Goal: Task Accomplishment & Management: Contribute content

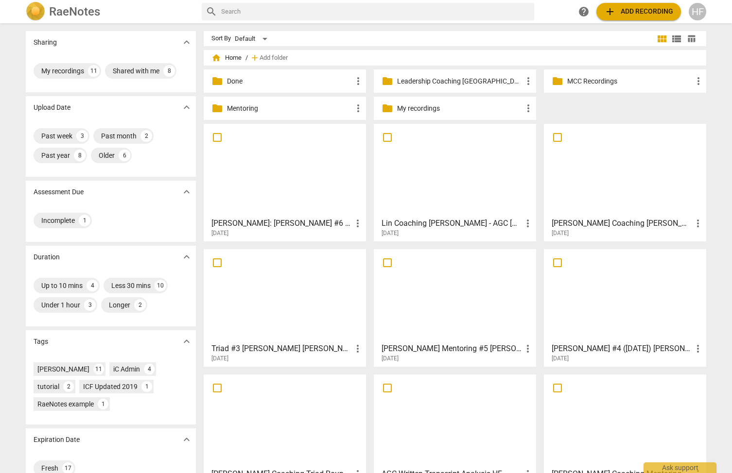
click at [256, 231] on div "[DATE]" at bounding box center [287, 233] width 152 height 8
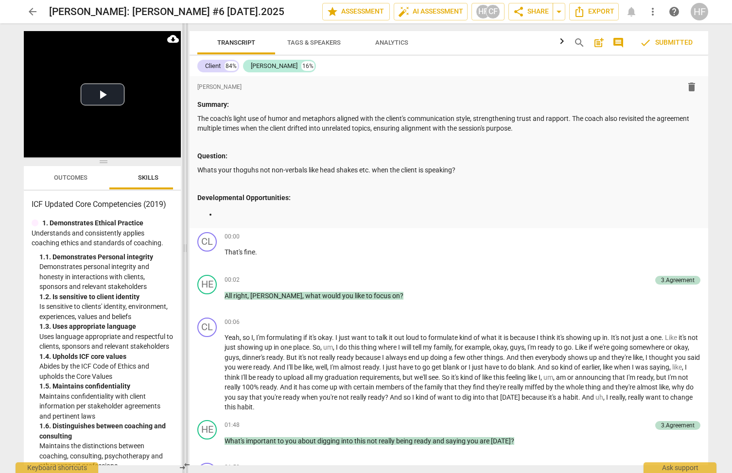
drag, startPoint x: 366, startPoint y: 248, endPoint x: 186, endPoint y: 254, distance: 179.8
click at [186, 254] on span at bounding box center [185, 248] width 6 height 450
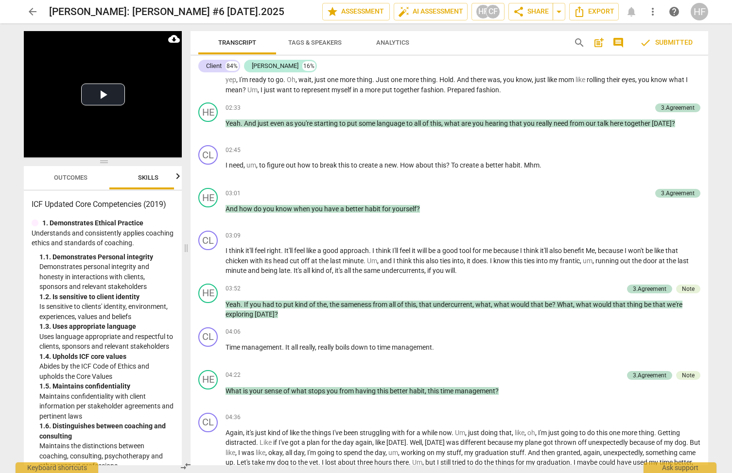
scroll to position [417, 0]
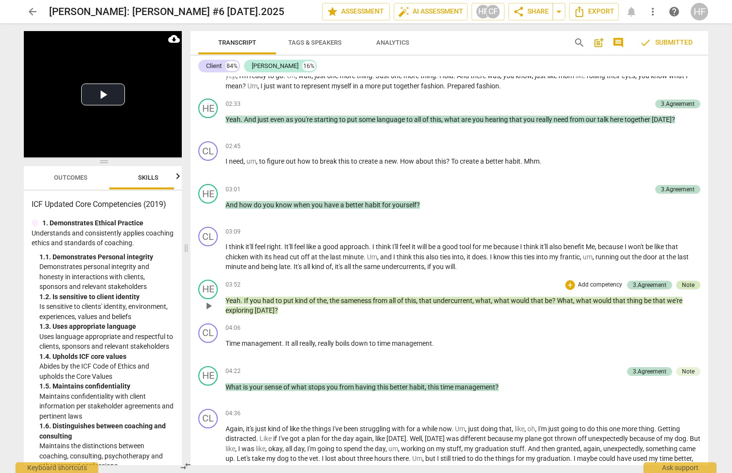
click at [693, 281] on div "Note" at bounding box center [688, 285] width 24 height 9
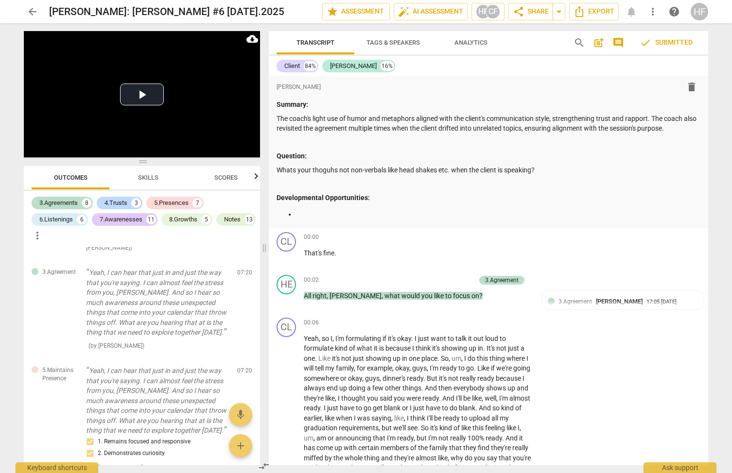
scroll to position [0, 0]
click at [28, 8] on span "arrow_back" at bounding box center [33, 12] width 12 height 12
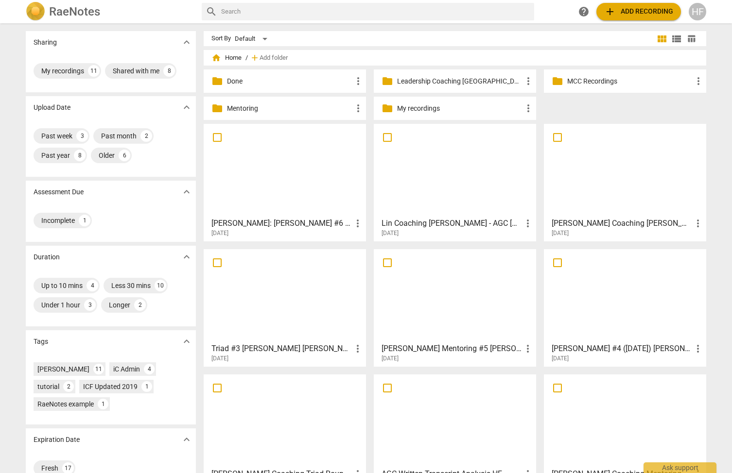
click at [435, 221] on h3 "Lin Coaching [PERSON_NAME] - AGC [DATE] Session 22" at bounding box center [451, 224] width 140 height 12
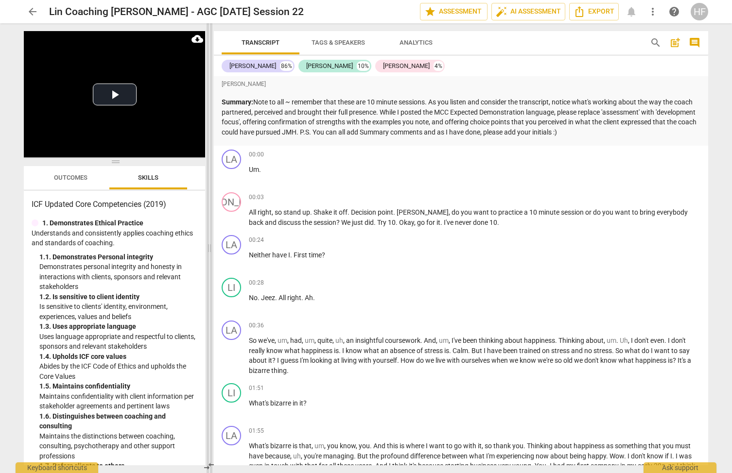
drag, startPoint x: 367, startPoint y: 249, endPoint x: 210, endPoint y: 272, distance: 158.5
click at [210, 272] on span at bounding box center [209, 248] width 6 height 450
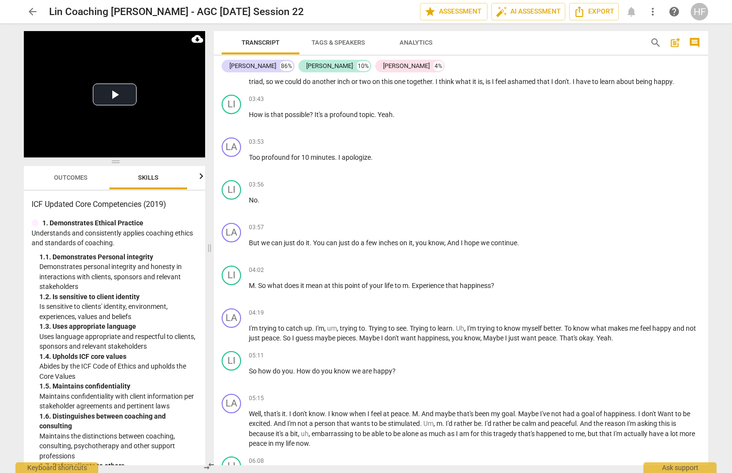
scroll to position [296, 0]
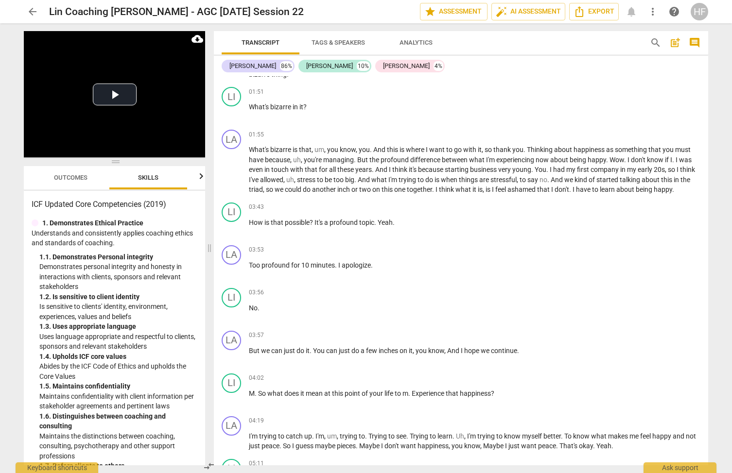
click at [582, 31] on div "Transcript Tags & Speakers Analytics search post_add comment [PERSON_NAME] 86% …" at bounding box center [463, 248] width 506 height 450
click at [598, 15] on span "Export" at bounding box center [593, 12] width 41 height 12
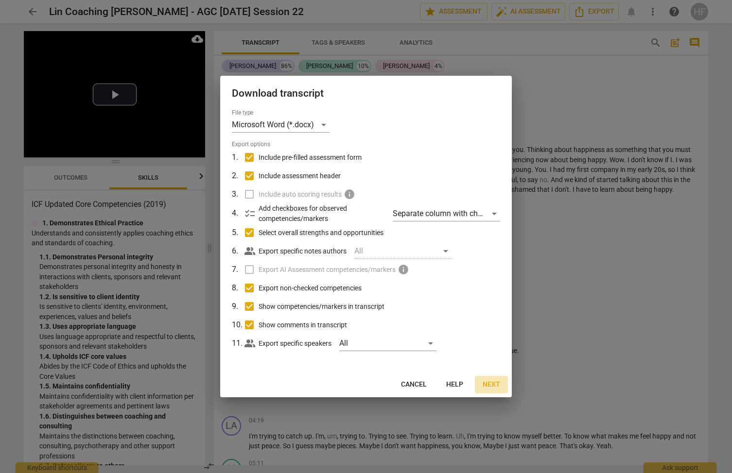
click at [492, 379] on button "Next" at bounding box center [491, 384] width 33 height 17
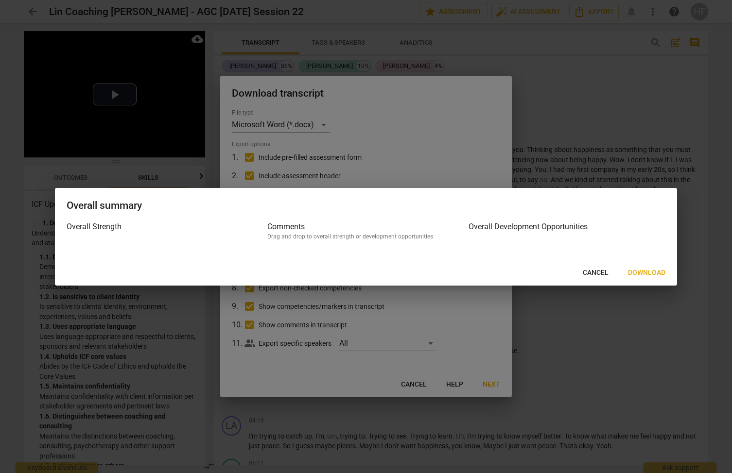
click at [643, 254] on div "Overall Strength Comments Drag and drop to overall strength or development oppo…" at bounding box center [366, 240] width 622 height 39
click at [643, 270] on span "Download" at bounding box center [646, 273] width 37 height 10
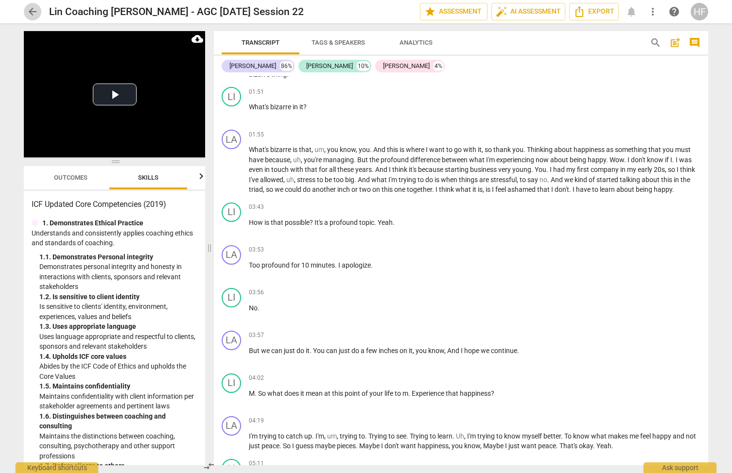
click at [35, 14] on span "arrow_back" at bounding box center [33, 12] width 12 height 12
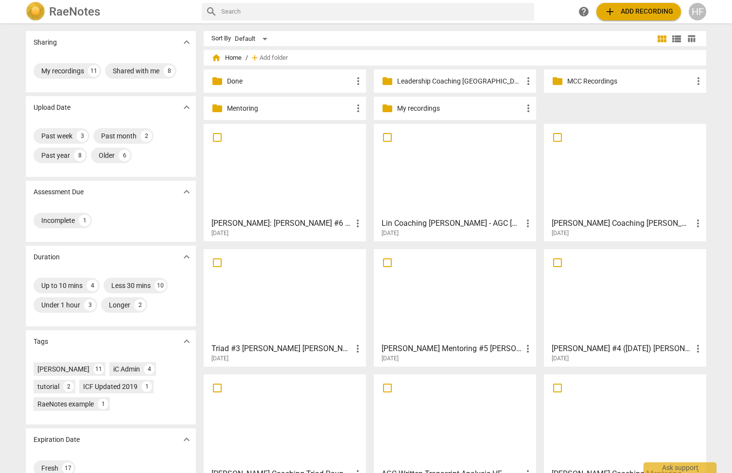
click at [613, 220] on h3 "[PERSON_NAME] Coaching [PERSON_NAME] - AGC [DATE] Session 22" at bounding box center [621, 224] width 140 height 12
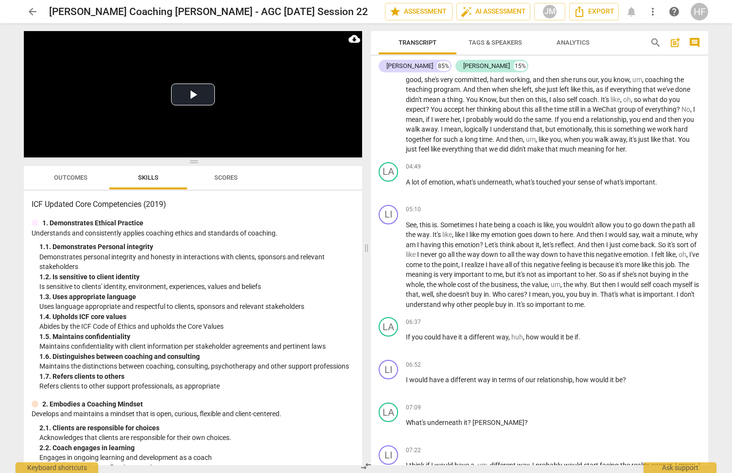
scroll to position [655, 0]
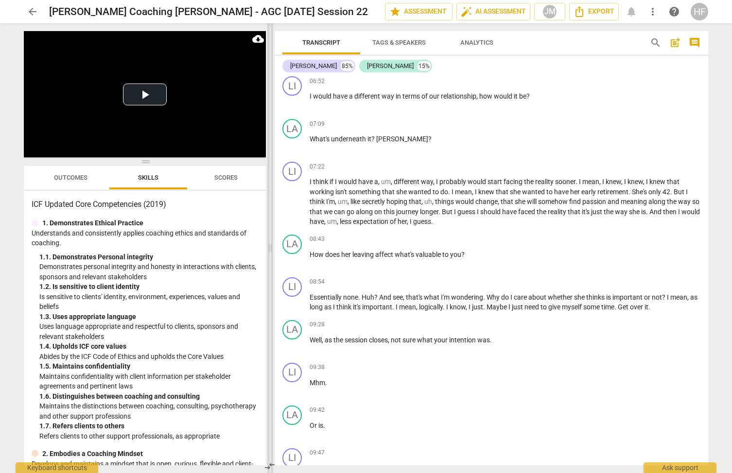
drag, startPoint x: 366, startPoint y: 250, endPoint x: 212, endPoint y: 258, distance: 154.7
click at [267, 258] on span at bounding box center [270, 248] width 6 height 450
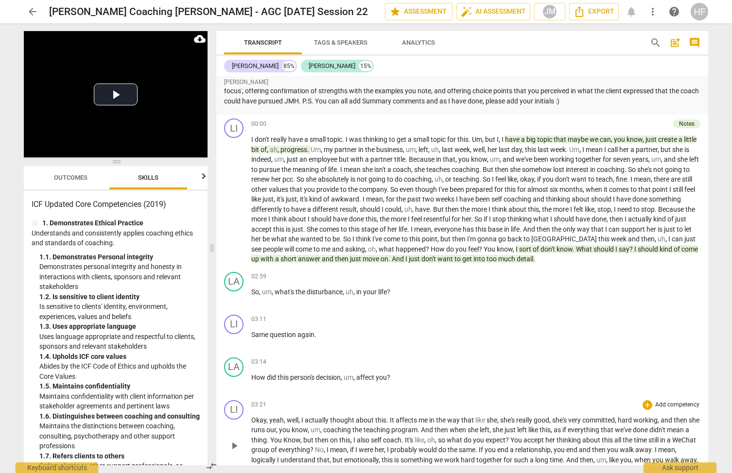
scroll to position [0, 0]
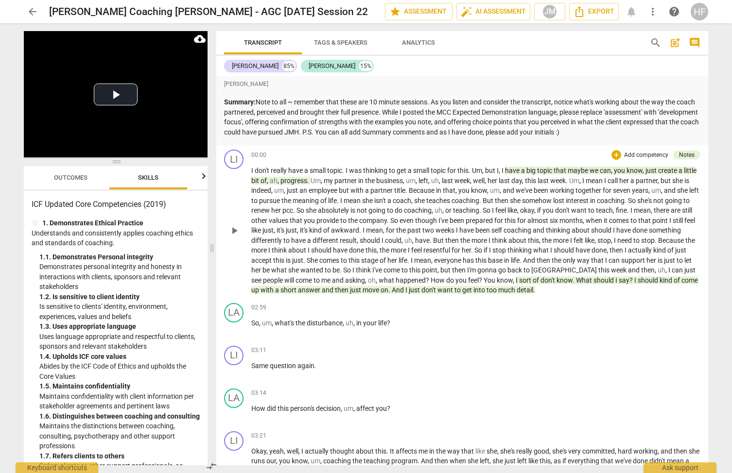
click at [679, 159] on div "+ Add competency Notes" at bounding box center [655, 155] width 89 height 11
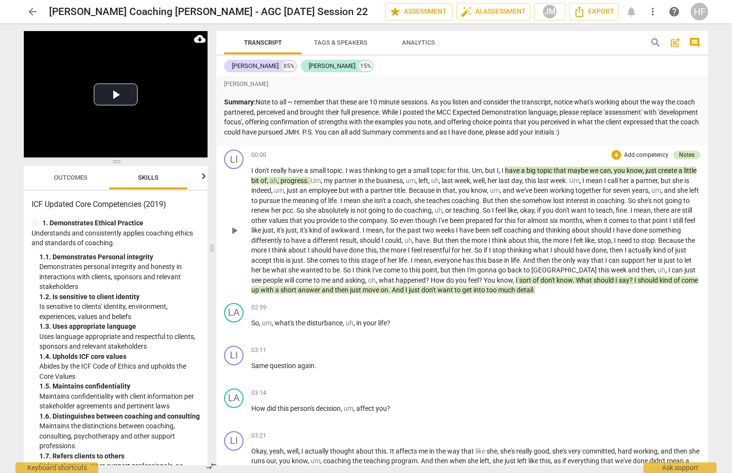
click at [681, 155] on div "Notes" at bounding box center [687, 155] width 16 height 9
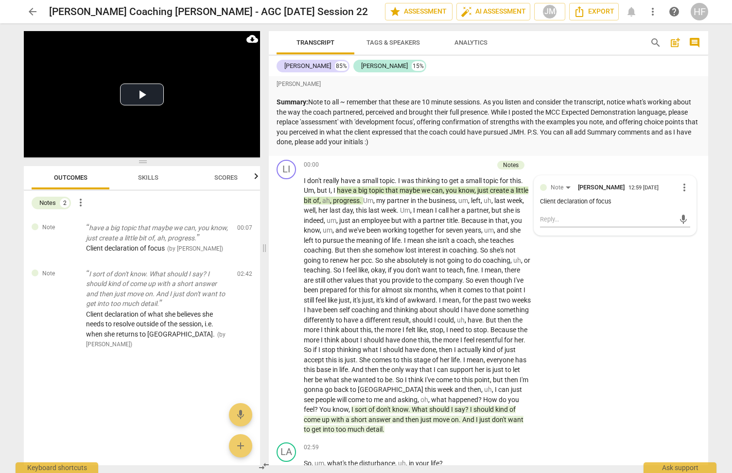
scroll to position [0, 0]
click at [607, 12] on span "Export" at bounding box center [593, 12] width 41 height 12
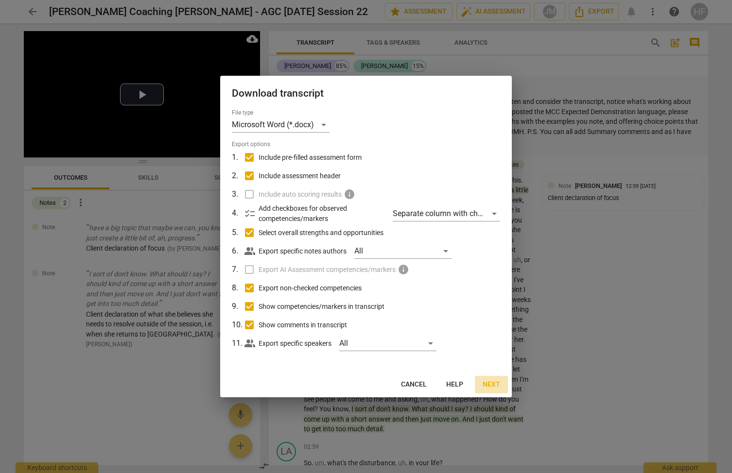
click at [489, 384] on span "Next" at bounding box center [490, 385] width 17 height 10
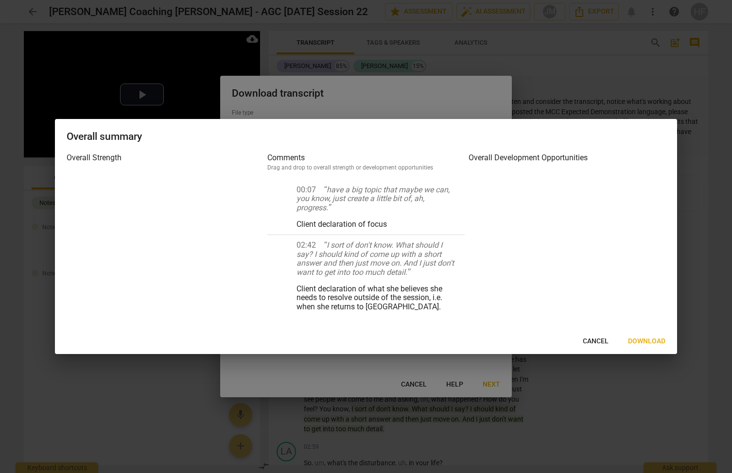
click at [588, 337] on span "Cancel" at bounding box center [595, 342] width 26 height 10
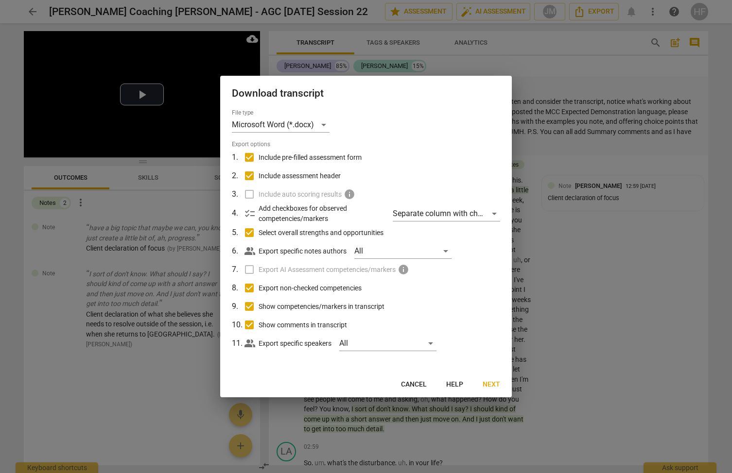
click at [424, 384] on span "Cancel" at bounding box center [414, 385] width 26 height 10
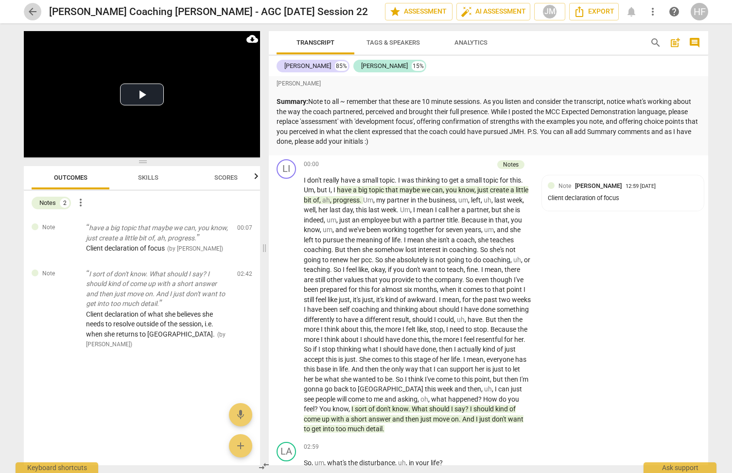
click at [29, 14] on span "arrow_back" at bounding box center [33, 12] width 12 height 12
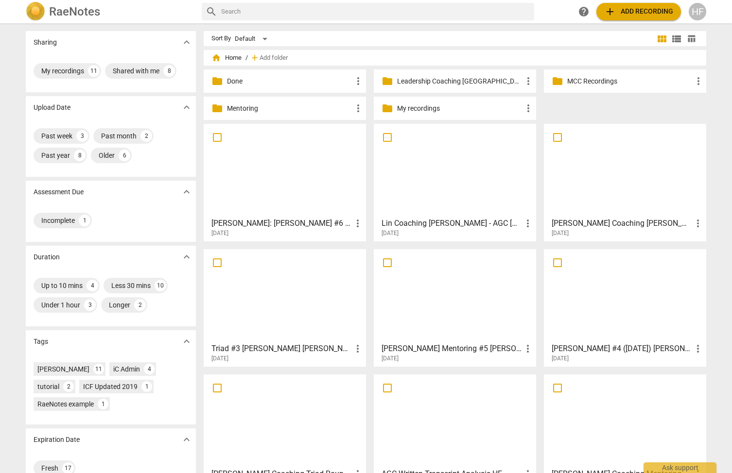
click at [464, 233] on div "[DATE]" at bounding box center [457, 233] width 152 height 8
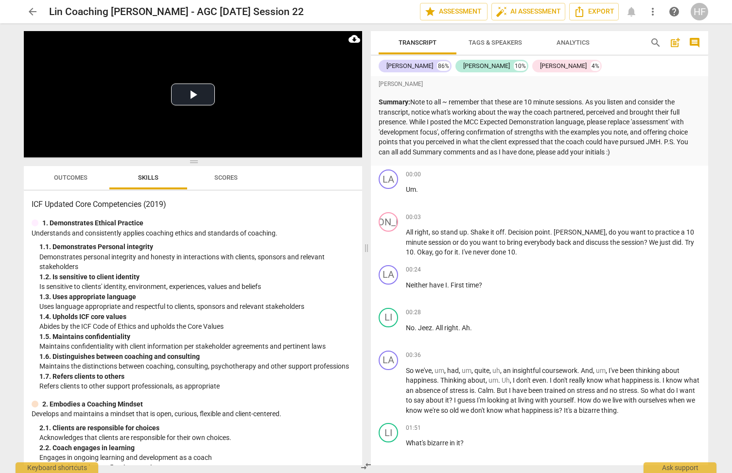
click at [480, 149] on p "Summary: Note to all ~ remember that these are 10 minute sessions. As you liste…" at bounding box center [539, 127] width 322 height 60
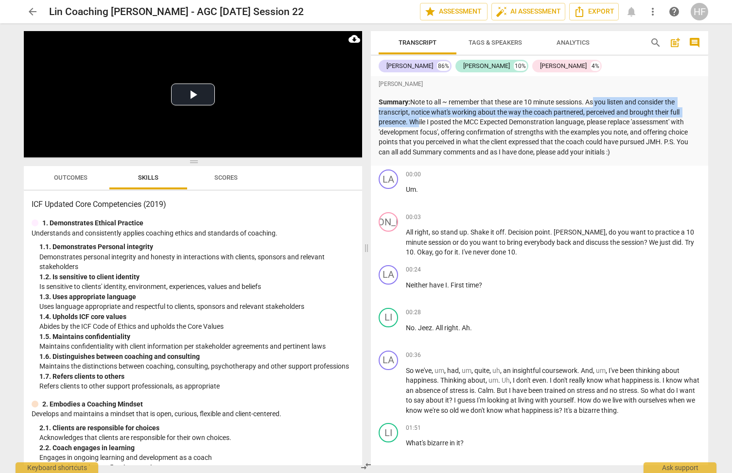
drag, startPoint x: 591, startPoint y: 103, endPoint x: 410, endPoint y: 118, distance: 181.8
click at [410, 119] on p "Summary: Note to all ~ remember that these are 10 minute sessions. As you liste…" at bounding box center [539, 127] width 322 height 60
copy p "As you listen and consider the transcript, notice what's working about the way …"
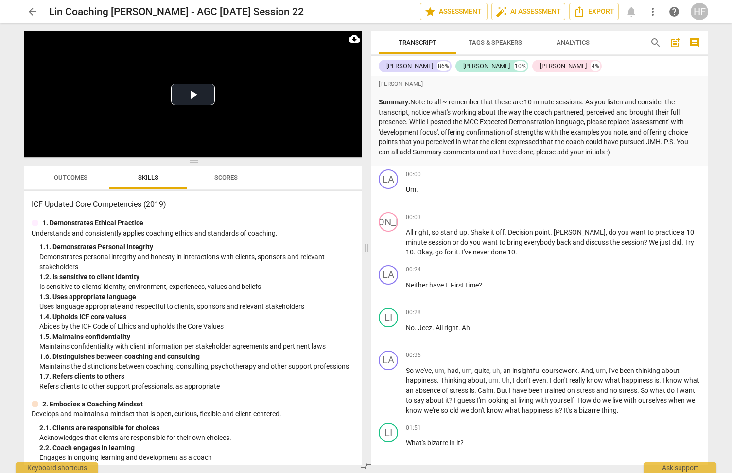
click at [626, 151] on p "Summary: Note to all ~ remember that these are 10 minute sessions. As you liste…" at bounding box center [539, 127] width 322 height 60
click at [625, 151] on p "Summary: Note to all ~ remember that these are 10 minute sessions. As you liste…" at bounding box center [539, 127] width 322 height 60
click at [616, 153] on p "Summary: Note to all ~ remember that these are 10 minute sessions. As you liste…" at bounding box center [539, 127] width 322 height 60
click at [593, 158] on div "[PERSON_NAME] Summary: Note to all ~ remember that these are 10 minute sessions…" at bounding box center [539, 120] width 337 height 89
click at [591, 154] on p "Summary: Note to all ~ remember that these are 10 minute sessions. As you liste…" at bounding box center [539, 127] width 322 height 60
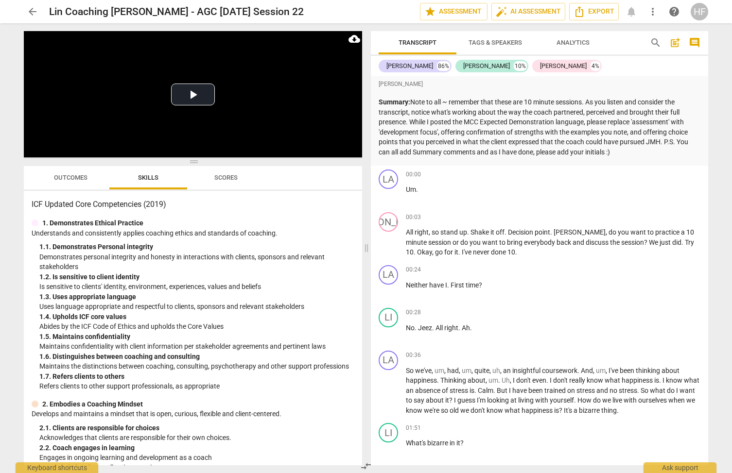
click at [591, 150] on p "Summary: Note to all ~ remember that these are 10 minute sessions. As you liste…" at bounding box center [539, 127] width 322 height 60
click at [614, 151] on p "Summary: Note to all ~ remember that these are 10 minute sessions. As you liste…" at bounding box center [539, 127] width 322 height 60
click at [571, 128] on p "Summary: Note to all ~ remember that these are 10 minute sessions. As you liste…" at bounding box center [539, 127] width 322 height 60
click at [601, 147] on p "Summary: Note to all ~ remember that these are 10 minute sessions. As you liste…" at bounding box center [539, 127] width 322 height 60
click at [620, 149] on p "Summary: Note to all ~ remember that these are 10 minute sessions. As you liste…" at bounding box center [539, 127] width 322 height 60
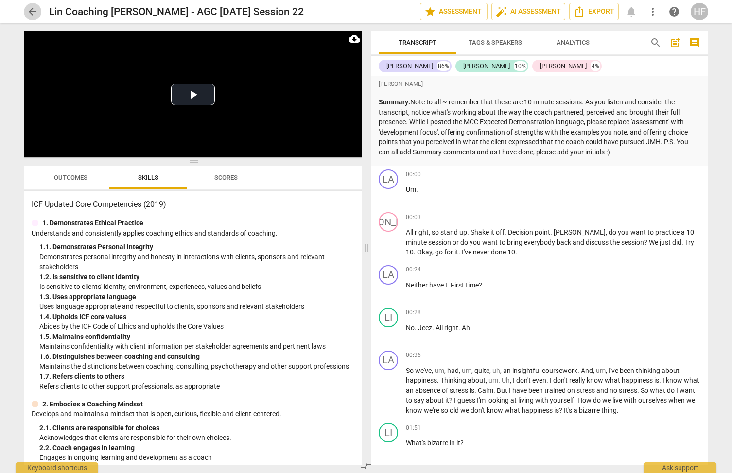
click at [34, 6] on button "arrow_back" at bounding box center [32, 11] width 17 height 17
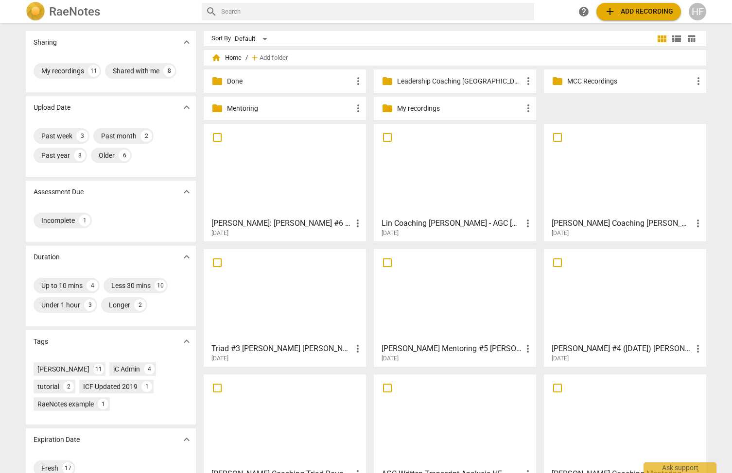
click at [438, 228] on h3 "Lin Coaching [PERSON_NAME] - AGC [DATE] Session 22" at bounding box center [451, 224] width 140 height 12
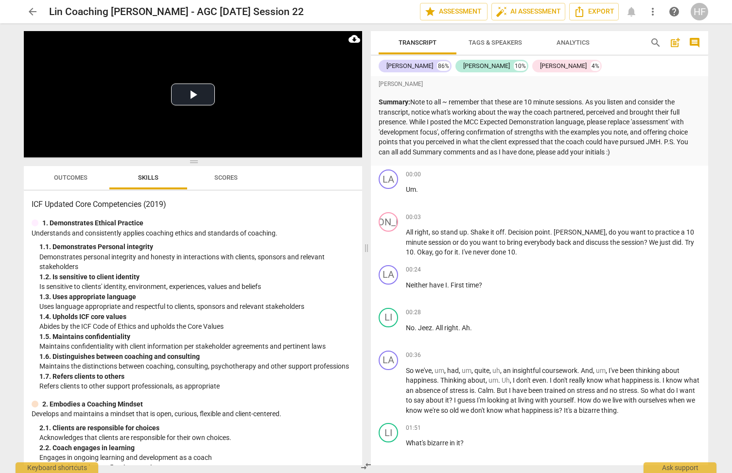
click at [620, 154] on p "Summary: Note to all ~ remember that these are 10 minute sessions. As you liste…" at bounding box center [539, 127] width 322 height 60
click at [598, 149] on p "Summary: Note to all ~ remember that these are 10 minute sessions. As you liste…" at bounding box center [539, 127] width 322 height 60
click at [611, 166] on div "LA play_arrow pause 00:00 + Add competency keyboard_arrow_right Um ." at bounding box center [539, 187] width 337 height 43
click at [585, 134] on p "Summary: Note to all ~ remember that these are 10 minute sessions. As you liste…" at bounding box center [539, 127] width 322 height 60
click at [672, 40] on span "post_add" at bounding box center [675, 43] width 12 height 12
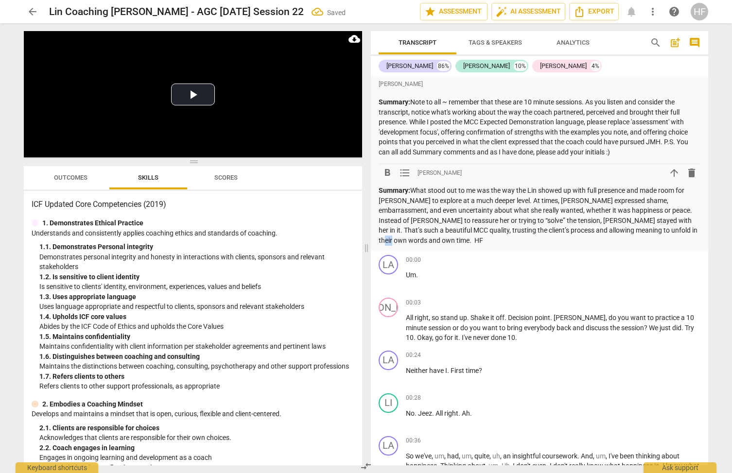
drag, startPoint x: 673, startPoint y: 228, endPoint x: 663, endPoint y: 228, distance: 10.7
click at [662, 228] on p "Summary: What stood out to me was the way the Lin showed up with full presence …" at bounding box center [539, 216] width 322 height 60
click at [388, 165] on button "format_bold" at bounding box center [386, 172] width 17 height 17
click at [514, 213] on p "Summary: What stood out to me was the way the Lin showed up with full presence …" at bounding box center [539, 216] width 322 height 60
click at [681, 228] on p "Summary: What stood out to me was the way the Lin showed up with full presence …" at bounding box center [539, 216] width 322 height 60
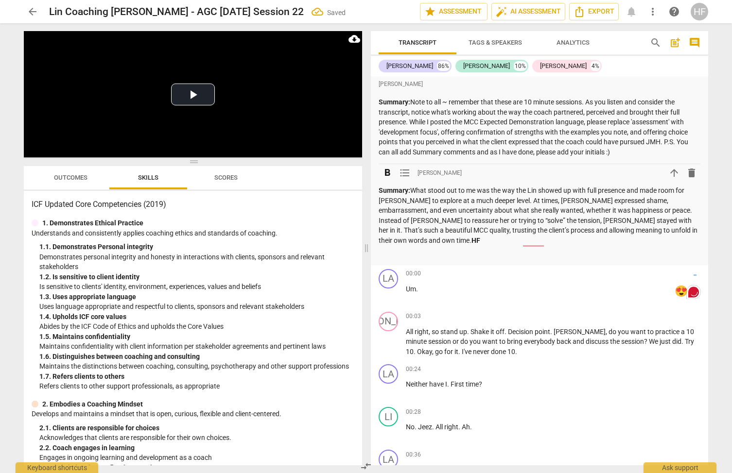
click at [33, 6] on span "arrow_back" at bounding box center [33, 12] width 12 height 12
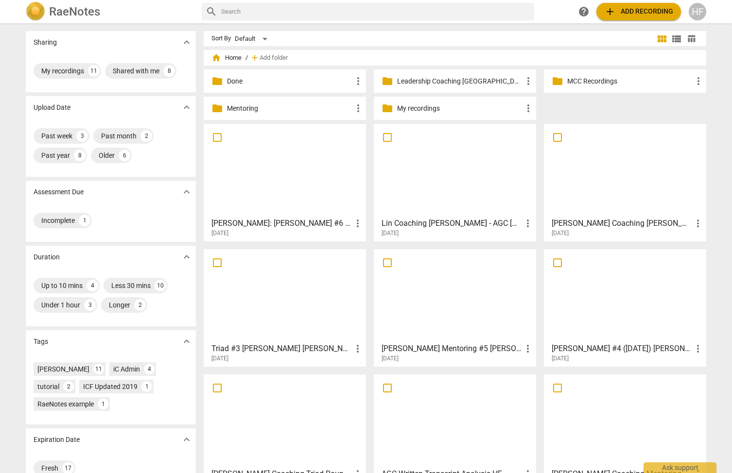
click at [442, 224] on h3 "Lin Coaching [PERSON_NAME] - AGC [DATE] Session 22" at bounding box center [451, 224] width 140 height 12
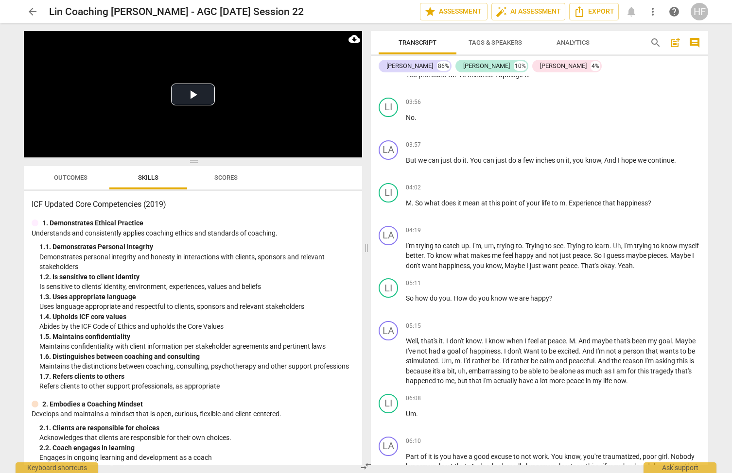
scroll to position [798, 0]
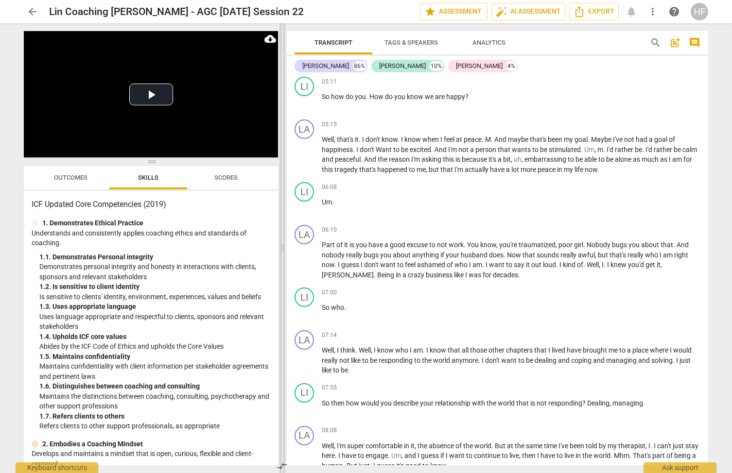
drag, startPoint x: 365, startPoint y: 244, endPoint x: 281, endPoint y: 245, distance: 84.1
click at [281, 245] on span at bounding box center [282, 248] width 6 height 450
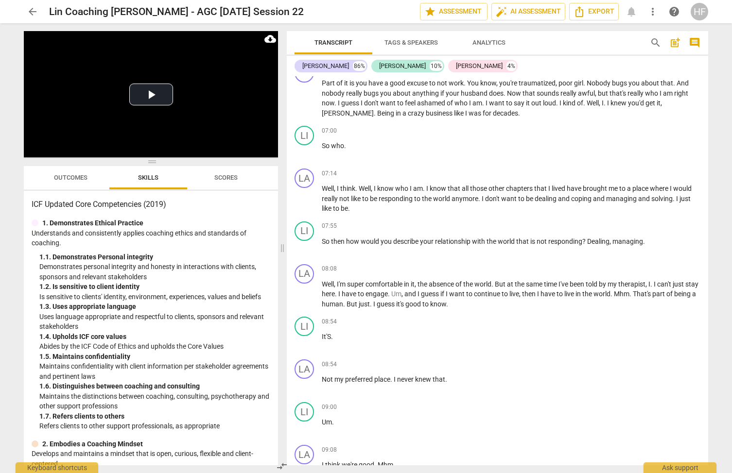
scroll to position [614, 0]
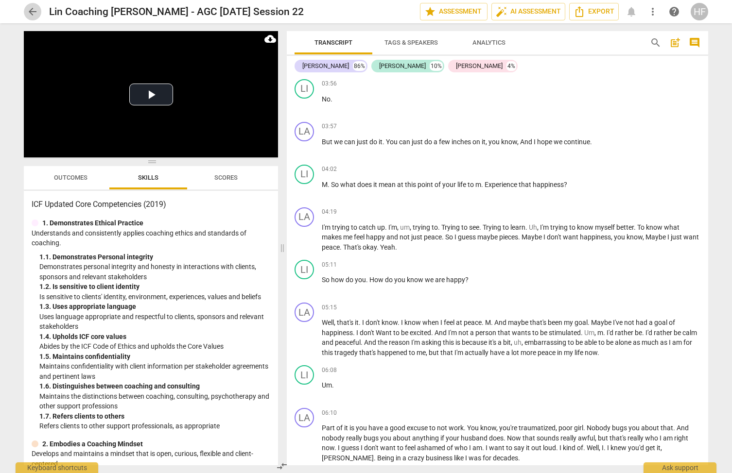
click at [34, 7] on span "arrow_back" at bounding box center [33, 12] width 12 height 12
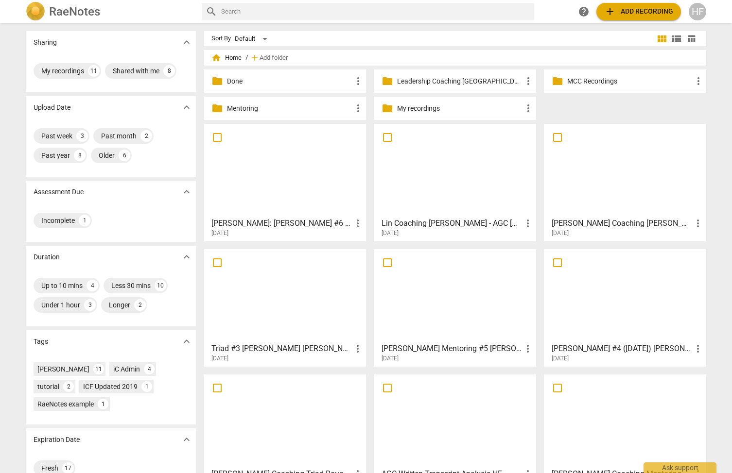
click at [621, 224] on h3 "[PERSON_NAME] Coaching [PERSON_NAME] - AGC [DATE] Session 22" at bounding box center [621, 224] width 140 height 12
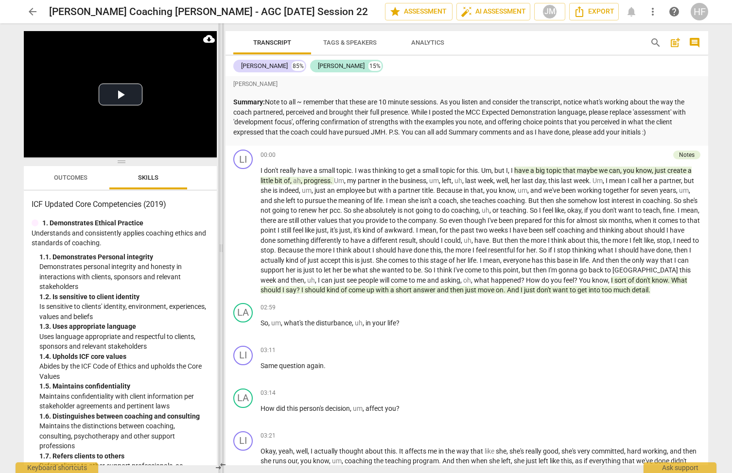
drag, startPoint x: 366, startPoint y: 251, endPoint x: 221, endPoint y: 253, distance: 145.3
click at [221, 253] on span at bounding box center [221, 248] width 6 height 450
click at [599, 6] on span "Export" at bounding box center [593, 12] width 41 height 12
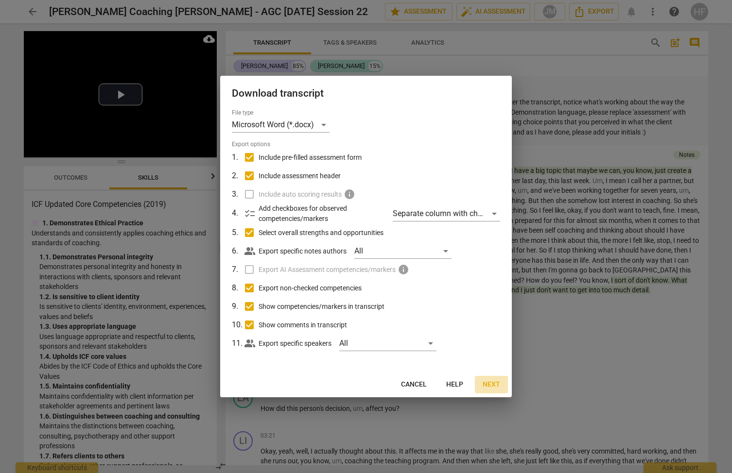
click at [488, 388] on span "Next" at bounding box center [490, 385] width 17 height 10
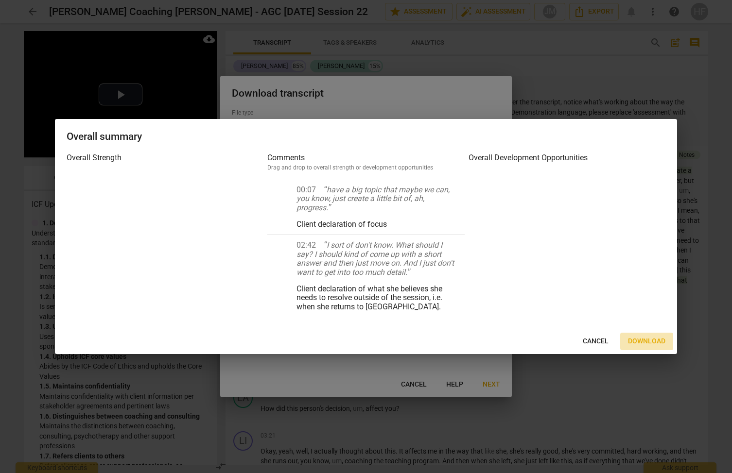
click at [635, 340] on span "Download" at bounding box center [646, 342] width 37 height 10
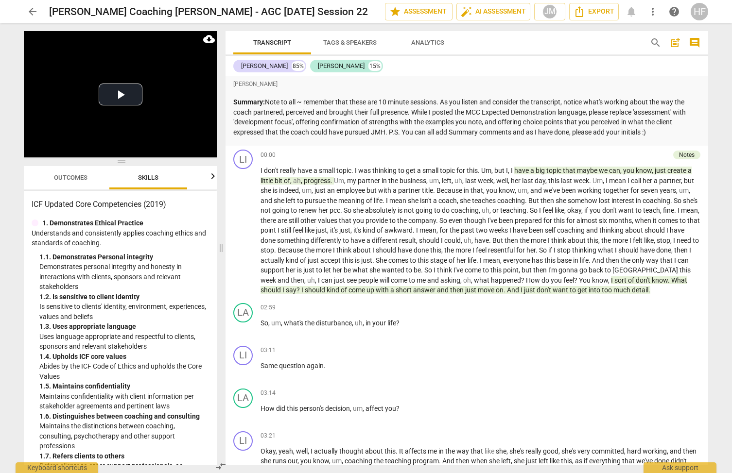
click at [500, 108] on p "Summary: Note to all ~ remember that these are 10 minute sessions. As you liste…" at bounding box center [466, 117] width 467 height 40
click at [674, 45] on span "post_add" at bounding box center [675, 43] width 12 height 12
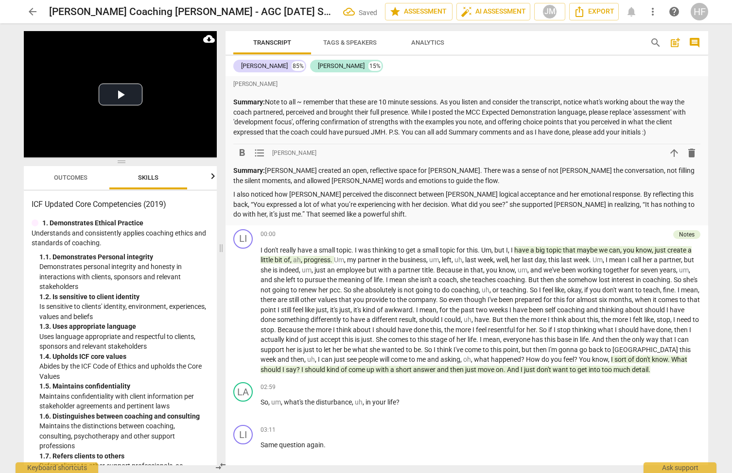
click at [233, 194] on p "I also noticed how [PERSON_NAME] perceived the disconnect between [PERSON_NAME]…" at bounding box center [466, 204] width 467 height 30
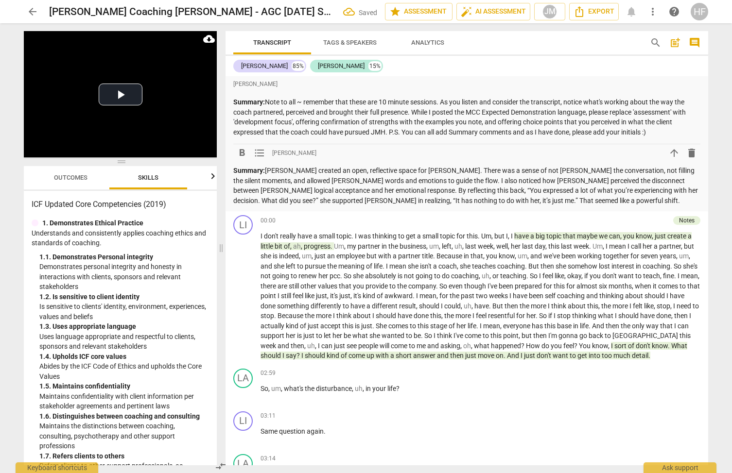
click at [463, 197] on p "Summary: [PERSON_NAME] created an open, reflective space for [PERSON_NAME]. The…" at bounding box center [466, 186] width 467 height 40
drag, startPoint x: 468, startPoint y: 198, endPoint x: 455, endPoint y: 198, distance: 13.1
click at [455, 198] on p "Summary: [PERSON_NAME] created an open, reflective space for [PERSON_NAME]. The…" at bounding box center [466, 186] width 467 height 40
click at [244, 153] on span "format_bold" at bounding box center [242, 153] width 12 height 12
click at [482, 198] on p "Summary: [PERSON_NAME] created an open, reflective space for [PERSON_NAME]. The…" at bounding box center [466, 186] width 467 height 40
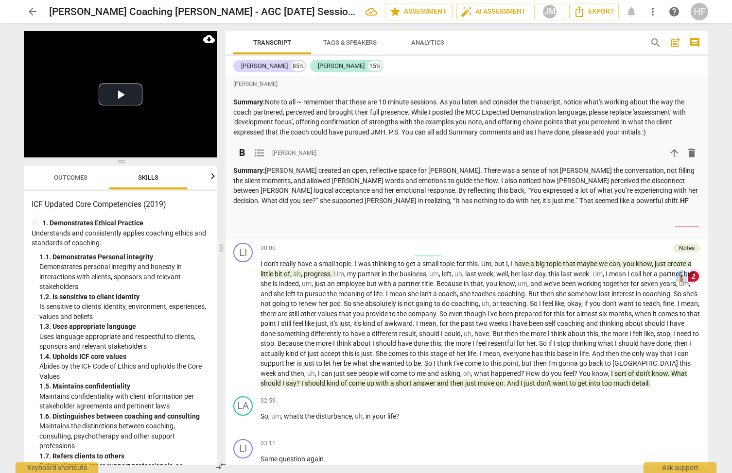
click at [30, 12] on span "arrow_back" at bounding box center [33, 12] width 12 height 12
